Goal: Check status: Check status

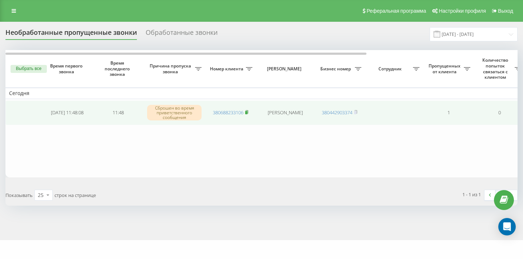
click at [247, 112] on rect at bounding box center [246, 112] width 2 height 3
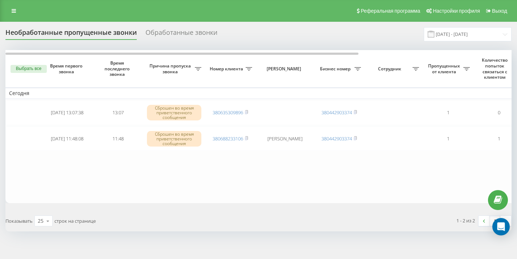
click at [247, 112] on rect at bounding box center [246, 112] width 2 height 3
